Goal: Task Accomplishment & Management: Manage account settings

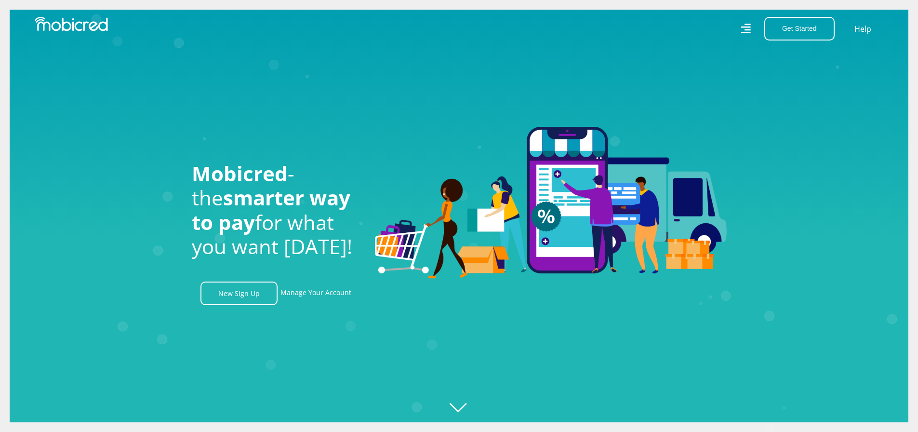
click at [462, 410] on icon "Created with Raphaël 2.3.0" at bounding box center [469, 216] width 918 height 432
click at [458, 406] on icon "Created with Raphaël 2.3.0" at bounding box center [469, 216] width 918 height 432
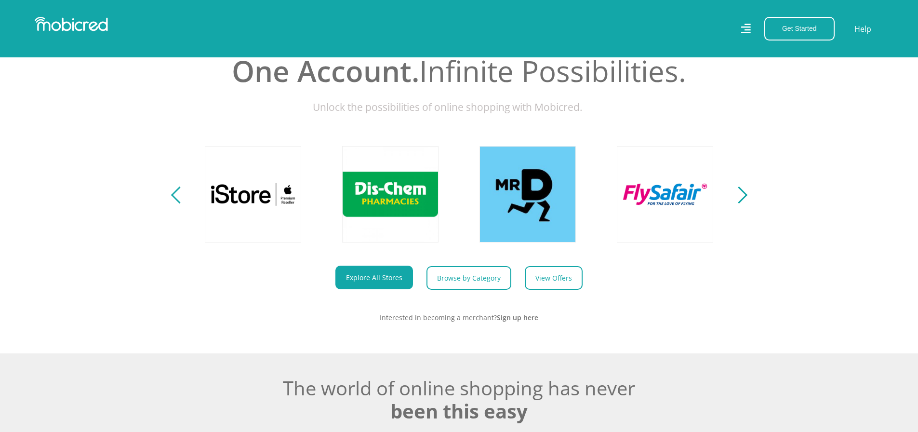
scroll to position [0, 1099]
click at [390, 283] on link "Explore All Stores" at bounding box center [375, 278] width 78 height 24
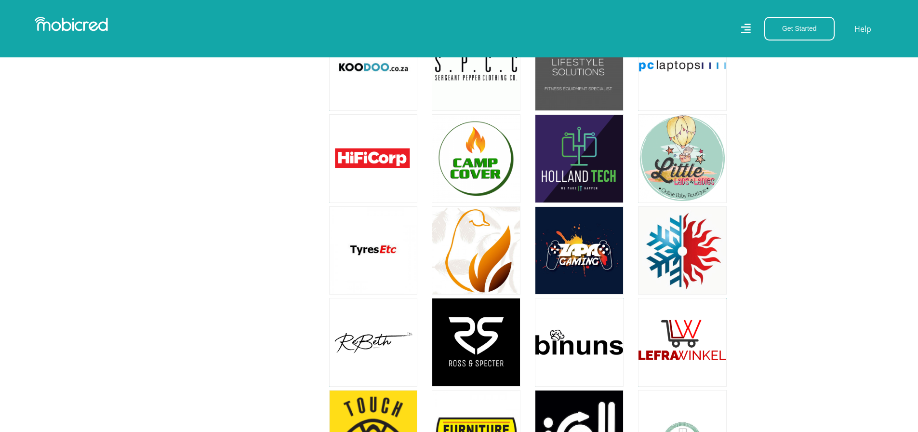
scroll to position [3182, 0]
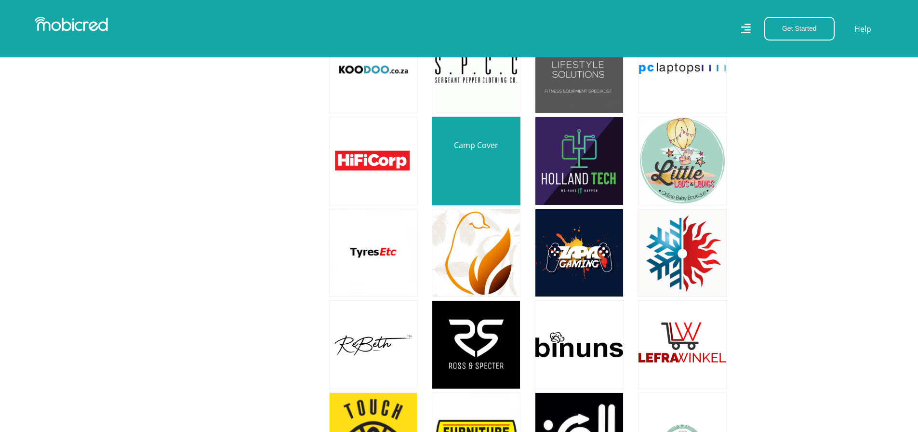
click at [464, 144] on link at bounding box center [476, 161] width 104 height 104
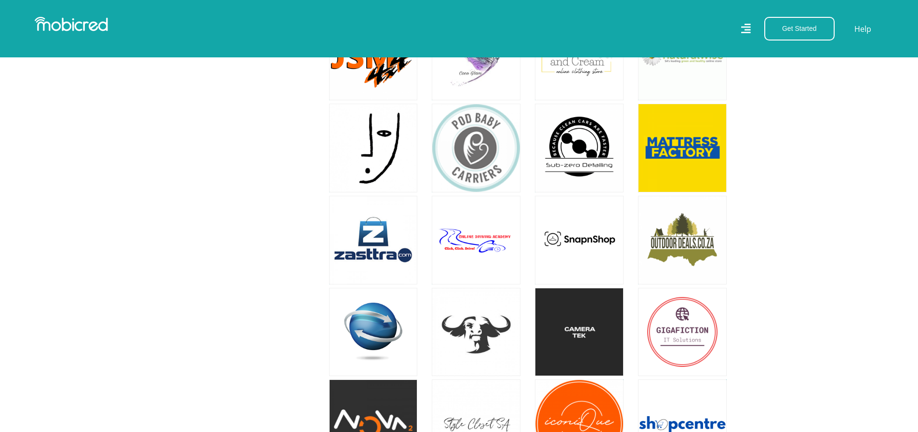
scroll to position [4242, 0]
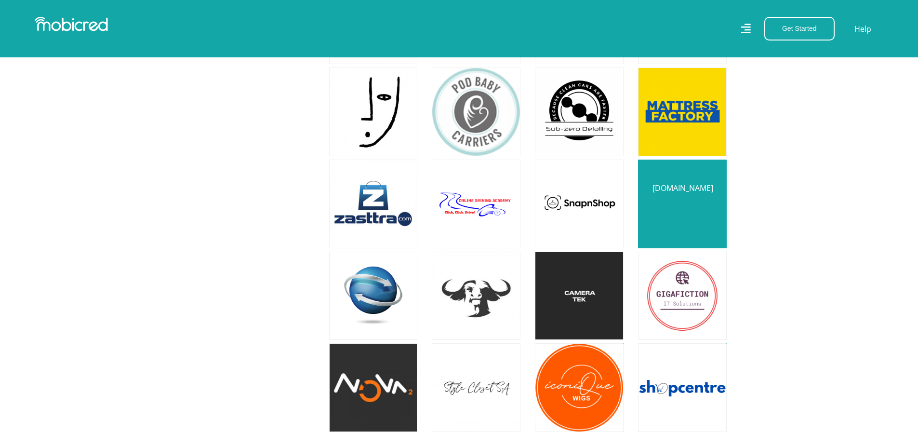
click at [685, 187] on link at bounding box center [683, 204] width 104 height 104
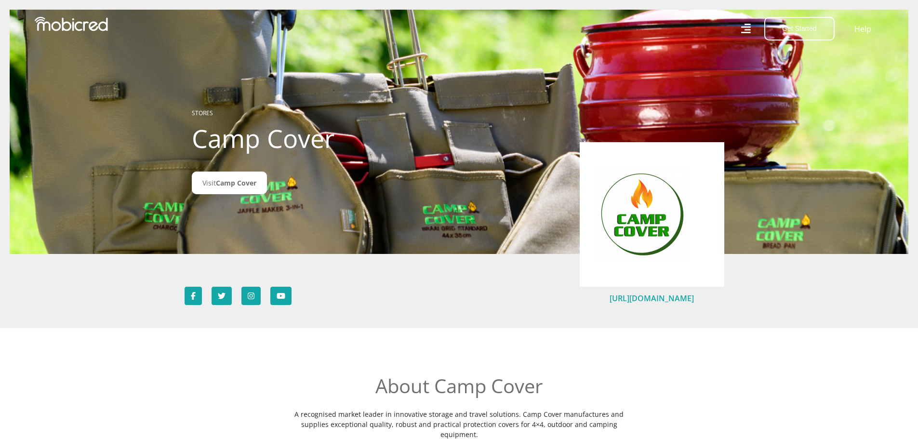
click at [629, 296] on link "https://www.campcover.co.za/" at bounding box center [652, 298] width 84 height 11
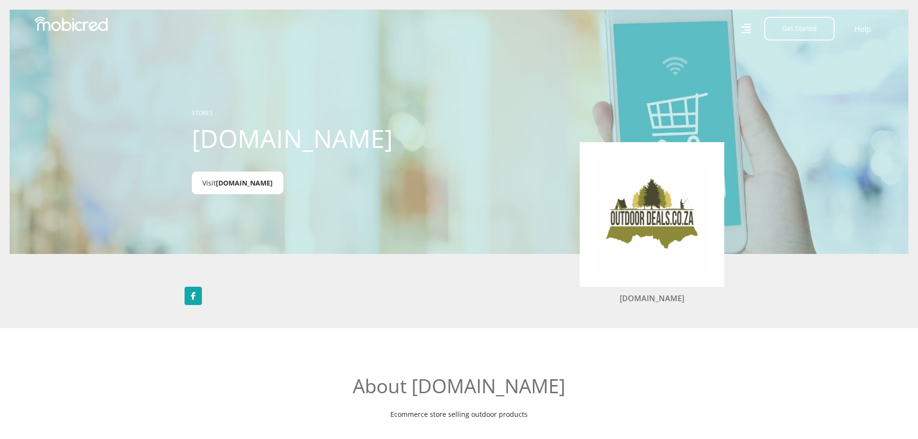
click at [231, 183] on span "[DOMAIN_NAME]" at bounding box center [244, 182] width 57 height 9
click at [646, 298] on link "[DOMAIN_NAME]" at bounding box center [652, 298] width 65 height 11
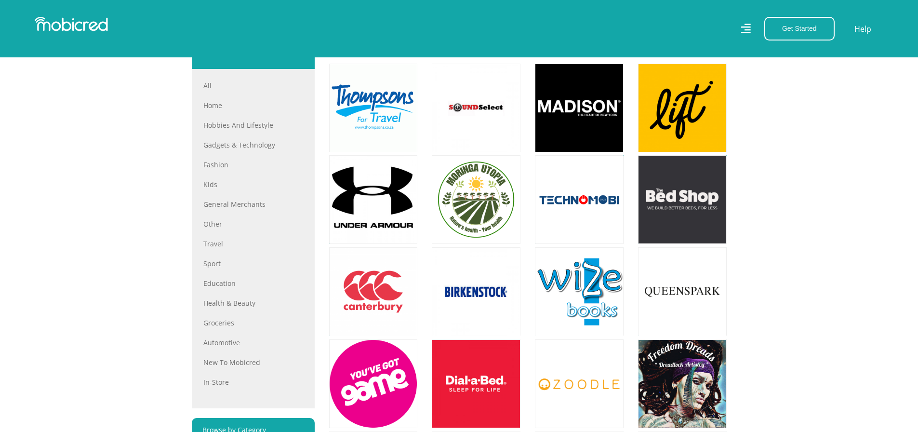
scroll to position [386, 0]
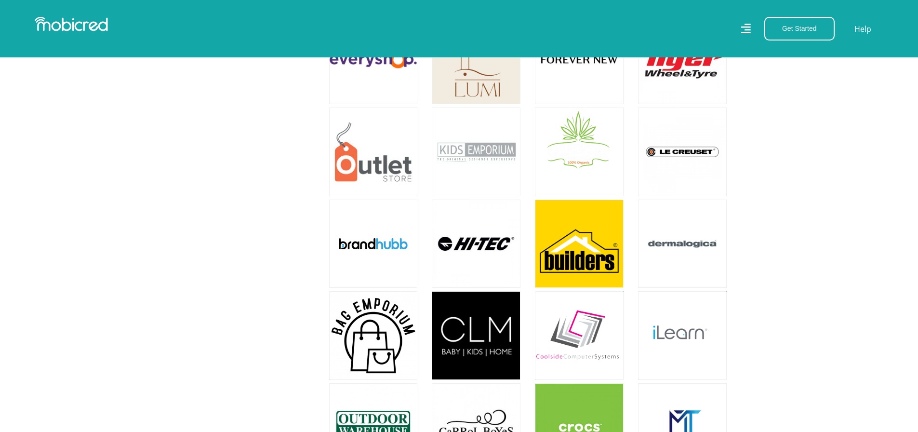
scroll to position [1543, 0]
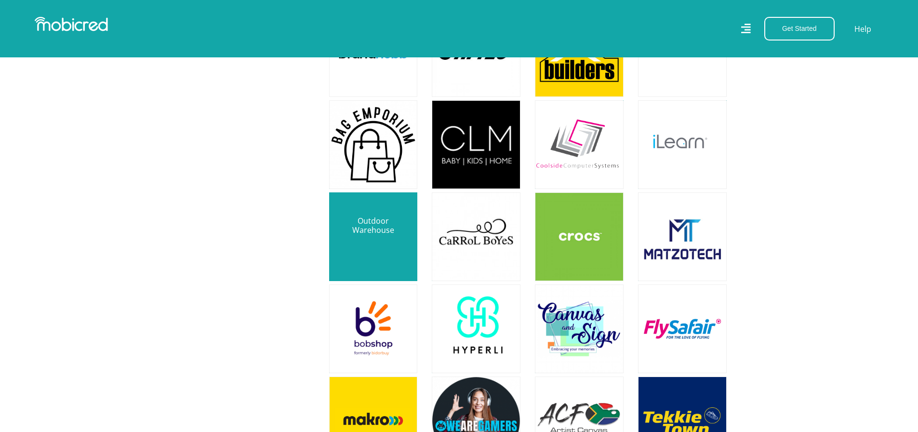
click at [375, 230] on link at bounding box center [374, 237] width 104 height 104
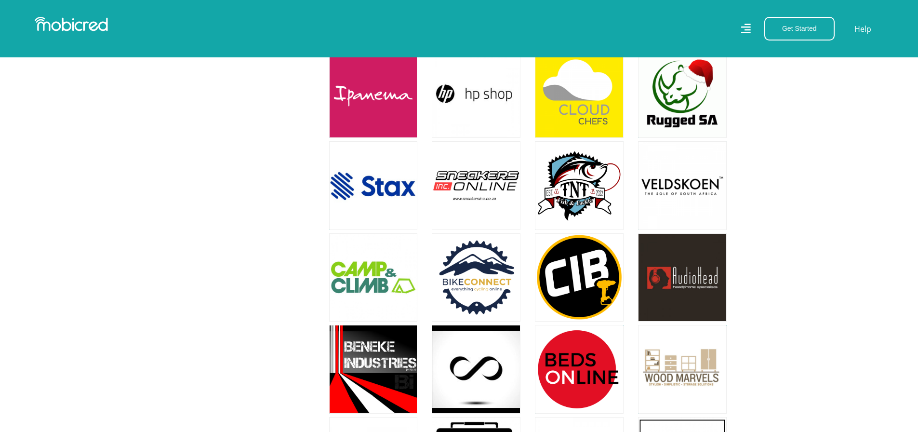
scroll to position [5062, 0]
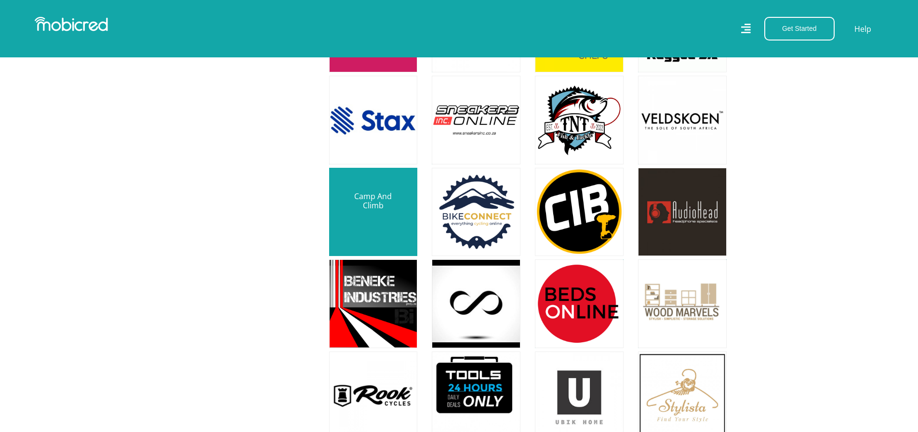
click at [359, 187] on link at bounding box center [374, 212] width 104 height 104
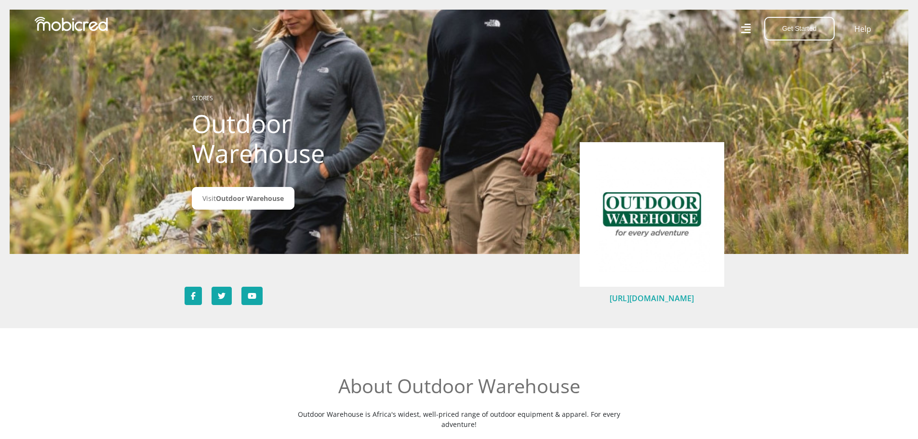
click at [669, 295] on link "[URL][DOMAIN_NAME]" at bounding box center [652, 298] width 84 height 11
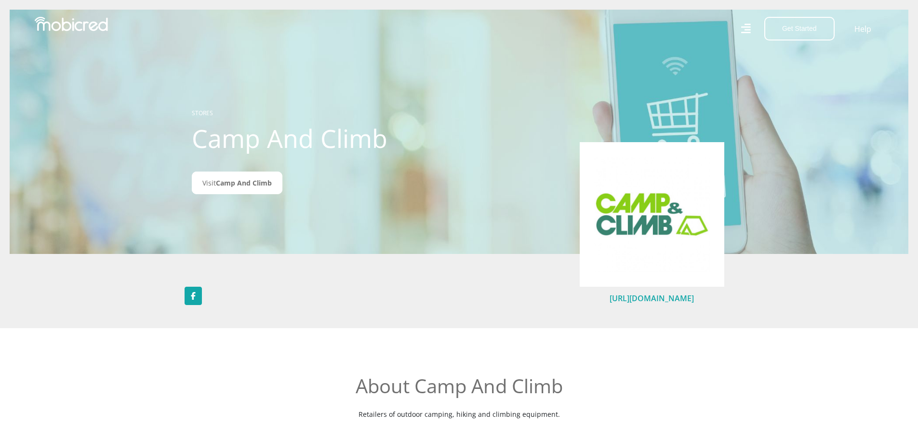
click at [647, 293] on link "http://www.campandclimb.co.za" at bounding box center [652, 298] width 84 height 11
click at [656, 297] on link "http://www.campandclimb.co.za" at bounding box center [652, 298] width 84 height 11
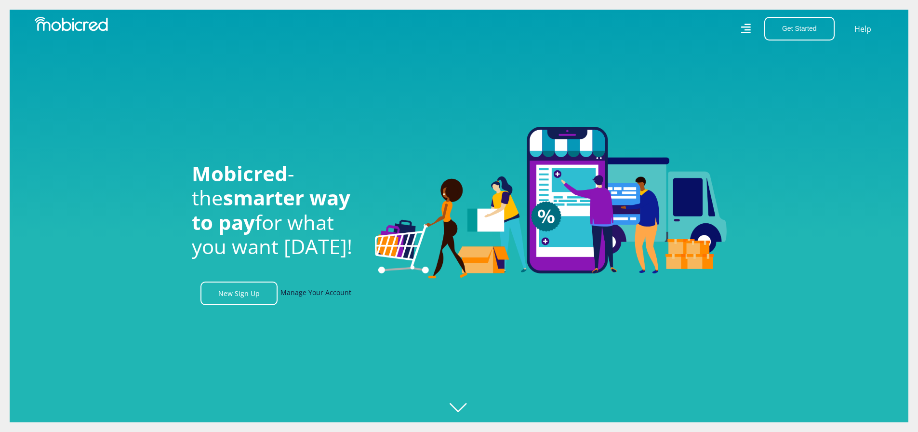
click at [305, 294] on link "Manage Your Account" at bounding box center [316, 294] width 71 height 24
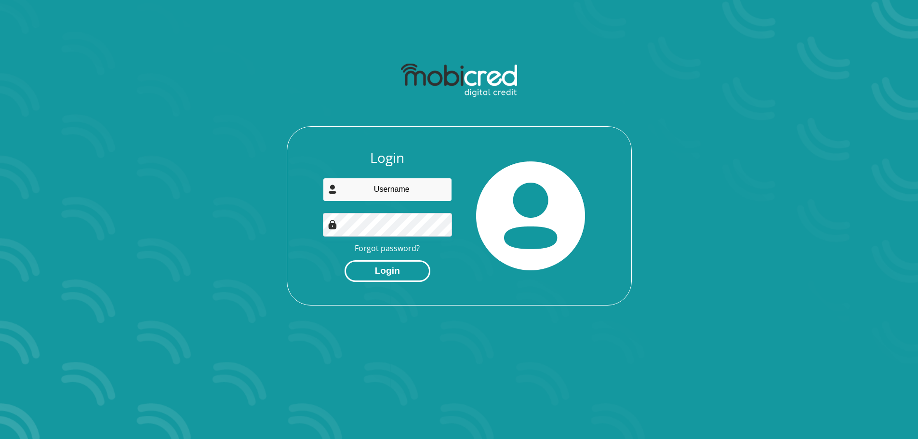
type input "[PERSON_NAME][EMAIL_ADDRESS][DOMAIN_NAME]"
click at [396, 269] on button "Login" at bounding box center [388, 271] width 86 height 22
